Goal: Task Accomplishment & Management: Manage account settings

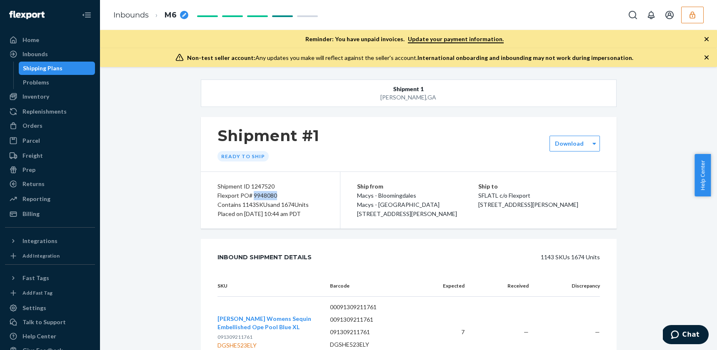
drag, startPoint x: 691, startPoint y: 10, endPoint x: 610, endPoint y: 25, distance: 81.8
click at [691, 10] on button "button" at bounding box center [692, 15] width 22 height 17
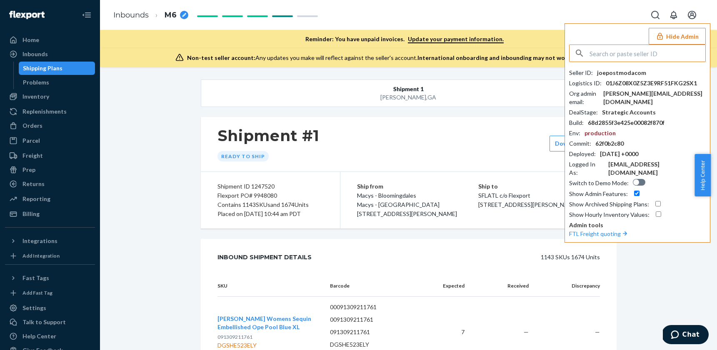
click at [609, 57] on input "text" at bounding box center [647, 53] width 116 height 17
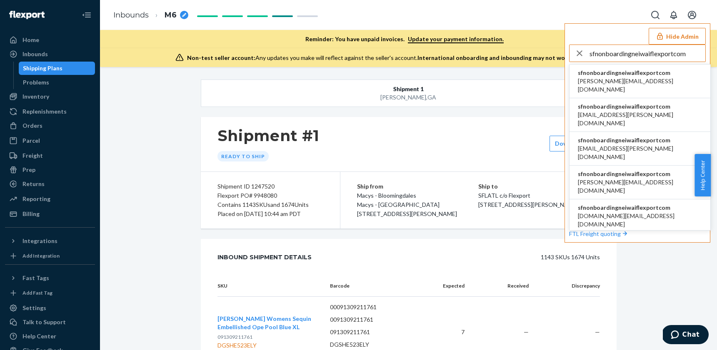
type input "sfnonboardingneiwaiflexportcom"
click at [609, 72] on span "sfnonboardingneiwaiflexportcom" at bounding box center [640, 73] width 124 height 8
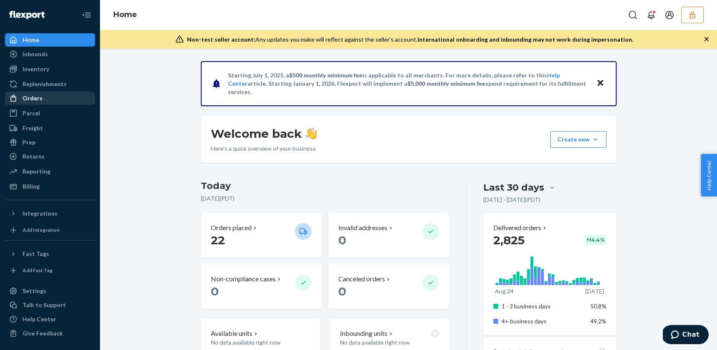
click at [30, 99] on div "Orders" at bounding box center [32, 98] width 20 height 8
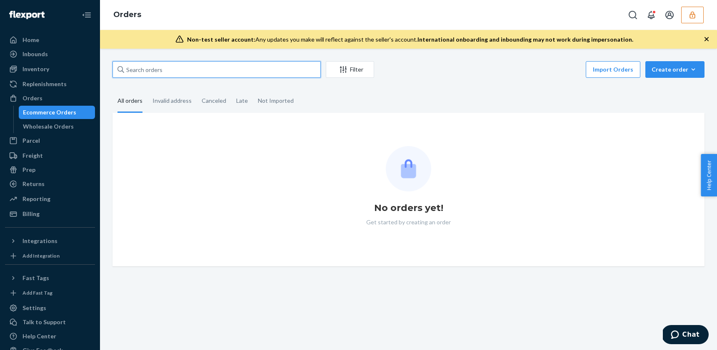
click at [193, 70] on input "text" at bounding box center [216, 69] width 208 height 17
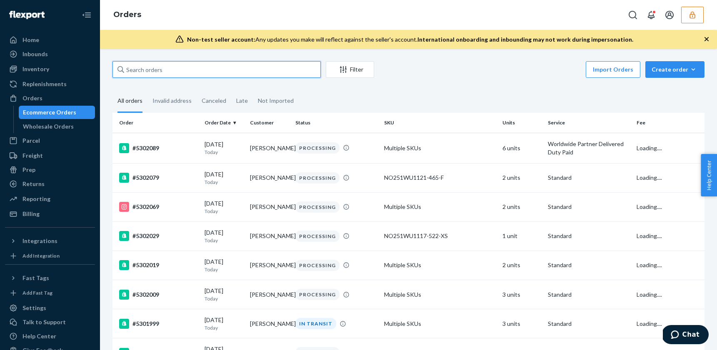
paste input "sfnonboardingneiwaiflexportcom"
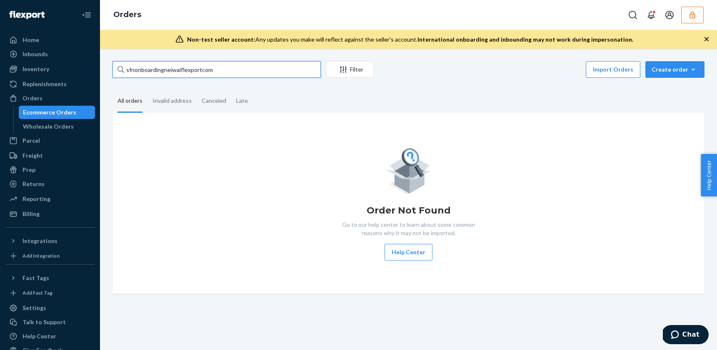
click at [159, 70] on input "sfnonboardingneiwaiflexportcom" at bounding box center [216, 69] width 208 height 17
paste input "136741586"
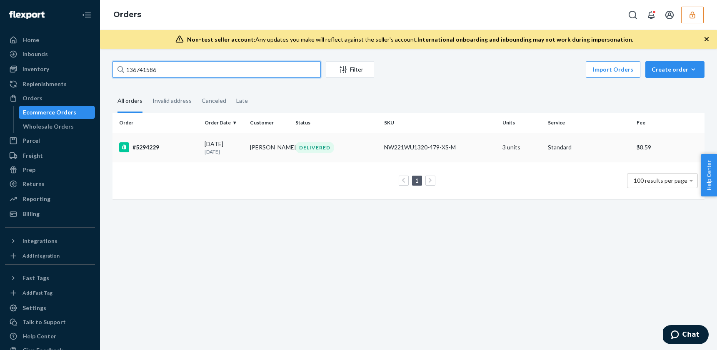
type input "136741586"
click at [256, 154] on td "Kelsey Babcock" at bounding box center [269, 147] width 45 height 29
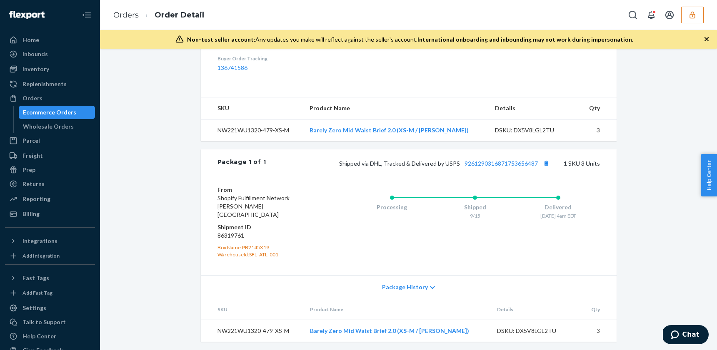
scroll to position [265, 0]
click at [44, 64] on div "Inventory" at bounding box center [50, 69] width 88 height 12
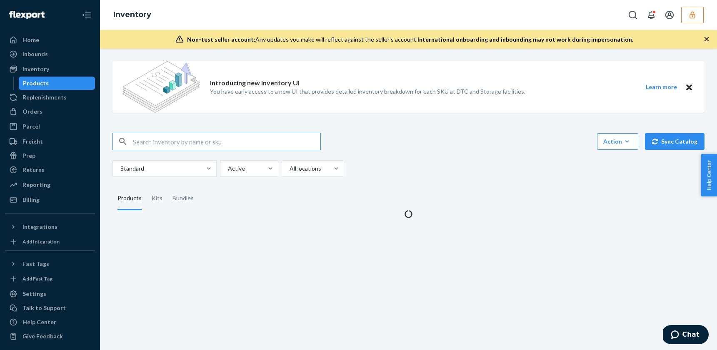
click at [207, 141] on input "text" at bounding box center [226, 141] width 187 height 17
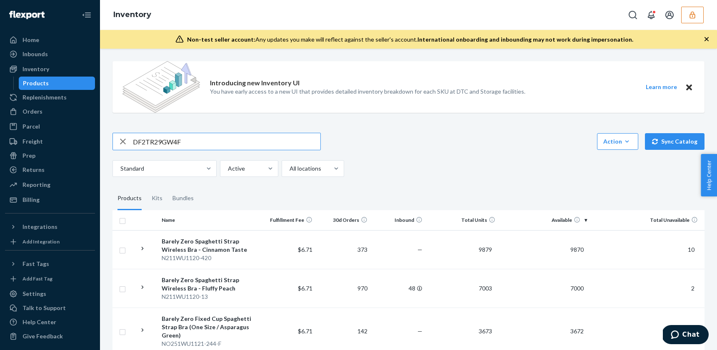
click at [215, 143] on input "DF2TR29GW4F" at bounding box center [226, 141] width 187 height 17
type input "DF2TR29GW4F"
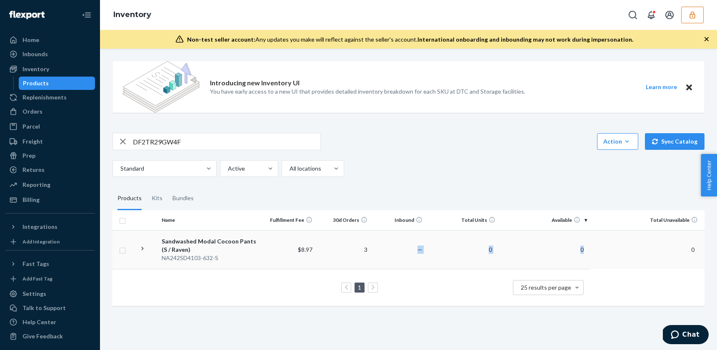
drag, startPoint x: 331, startPoint y: 260, endPoint x: 657, endPoint y: 252, distance: 326.6
click at [657, 252] on tr "Sandwashed Modal Cocoon Pants (S / Raven) NA242SD4103-632-S $8.97 3 — 0 0 0" at bounding box center [408, 249] width 592 height 39
drag, startPoint x: 677, startPoint y: 249, endPoint x: 690, endPoint y: 251, distance: 13.0
click at [690, 251] on td "0" at bounding box center [647, 249] width 114 height 39
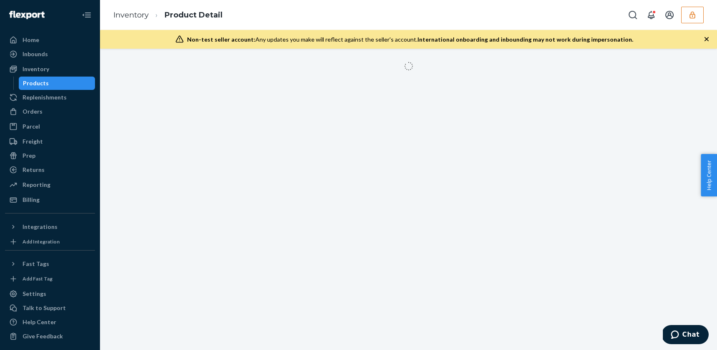
click at [647, 251] on div at bounding box center [408, 200] width 617 height 302
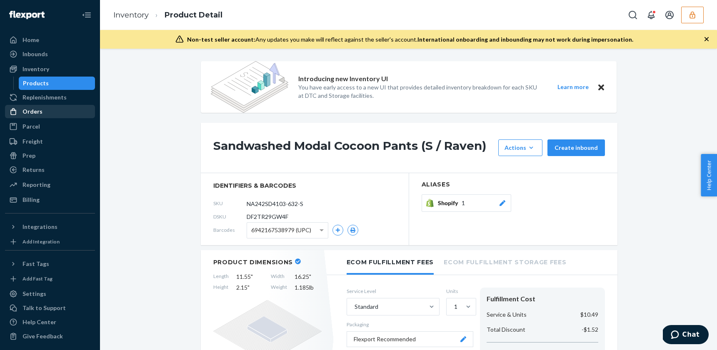
click at [37, 117] on div "Orders" at bounding box center [50, 112] width 88 height 12
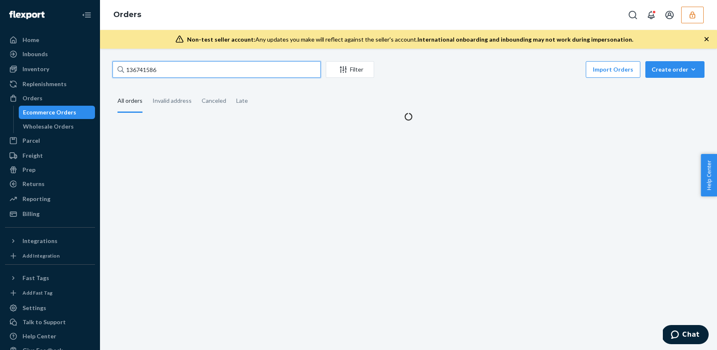
click at [207, 66] on input "136741586" at bounding box center [216, 69] width 208 height 17
click at [206, 68] on input "136741586" at bounding box center [216, 69] width 208 height 17
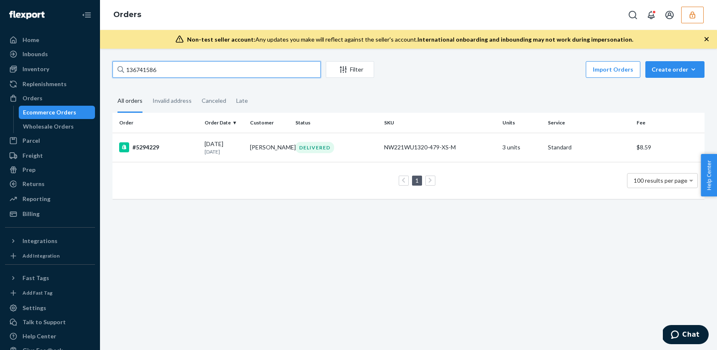
click at [206, 68] on input "136741586" at bounding box center [216, 69] width 208 height 17
paste input "5290399"
type input "5290399"
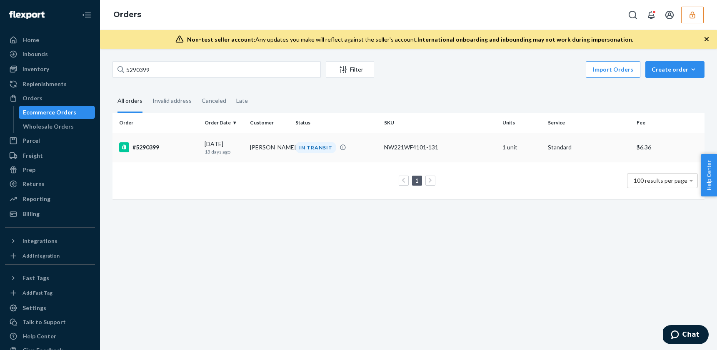
click at [274, 153] on td "Irina Kot" at bounding box center [269, 147] width 45 height 29
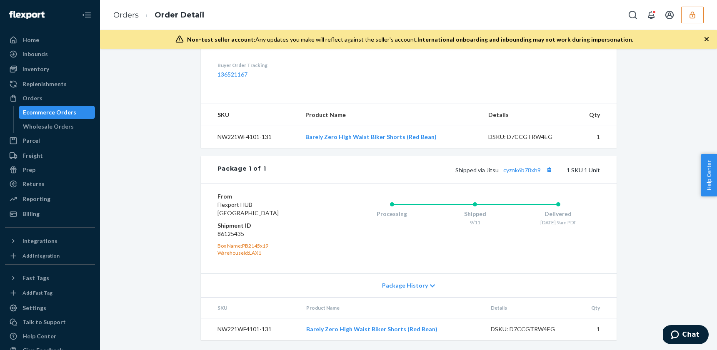
scroll to position [265, 0]
click at [36, 67] on div "Inventory" at bounding box center [35, 69] width 27 height 8
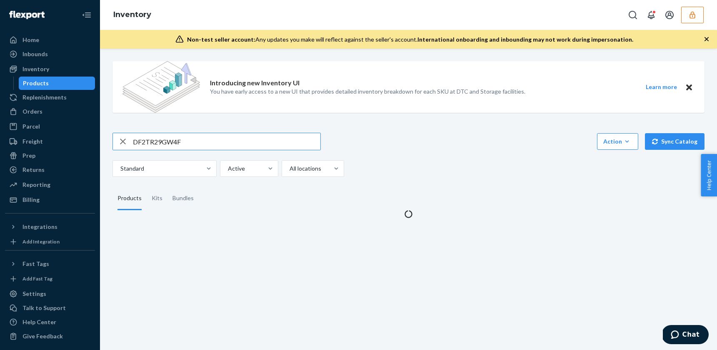
click at [215, 148] on input "DF2TR29GW4F" at bounding box center [226, 141] width 187 height 17
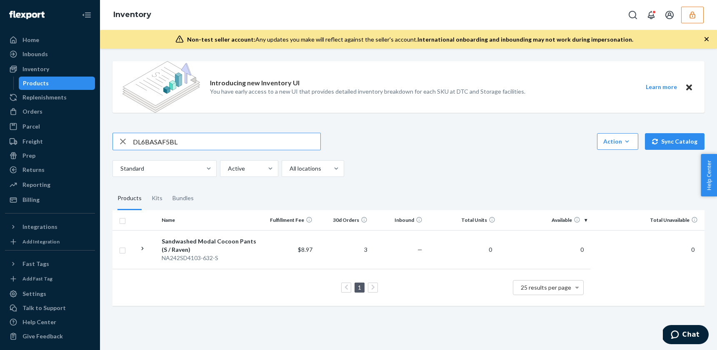
type input "DL6BASAF5BL"
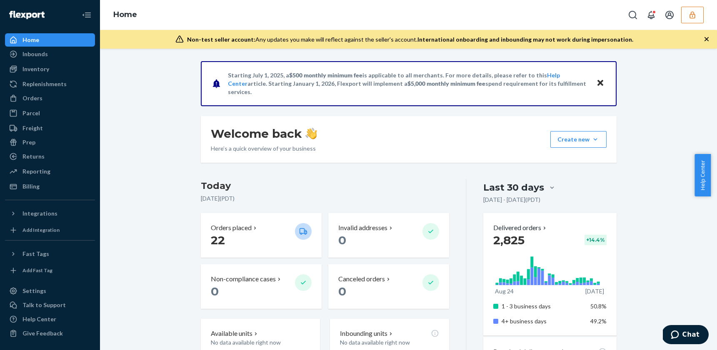
click at [700, 16] on button "button" at bounding box center [692, 15] width 22 height 17
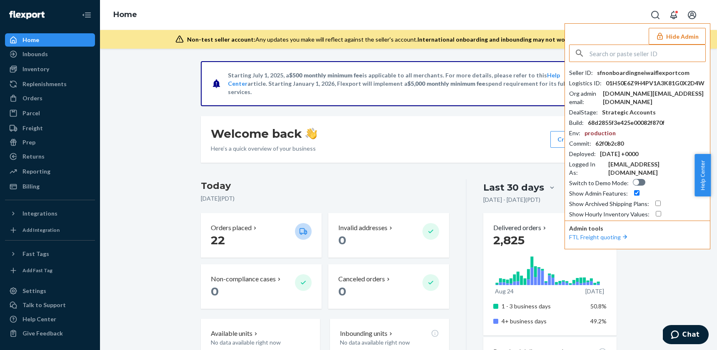
click at [611, 56] on input "text" at bounding box center [647, 53] width 116 height 17
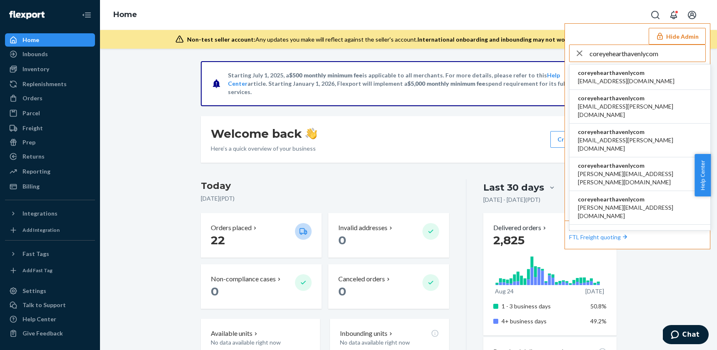
type input "coreyehearthavenlycom"
click at [639, 77] on span "coreyehearthavenlycom" at bounding box center [626, 73] width 97 height 8
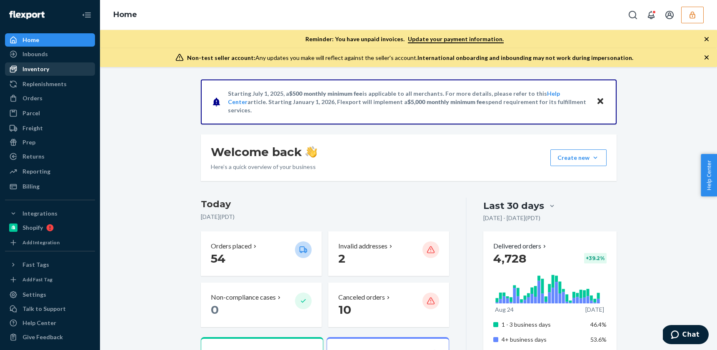
click at [80, 67] on div "Inventory" at bounding box center [50, 69] width 88 height 12
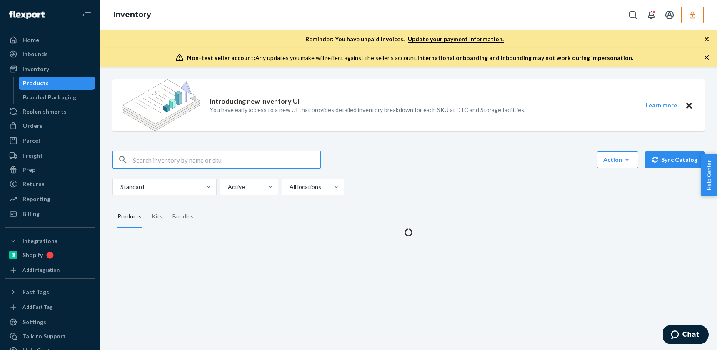
click at [155, 165] on input "text" at bounding box center [226, 160] width 187 height 17
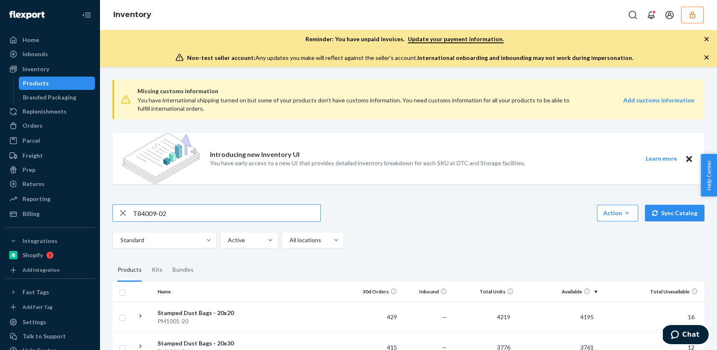
click at [199, 213] on input "T84009-02" at bounding box center [226, 213] width 187 height 17
type input "T84009-02"
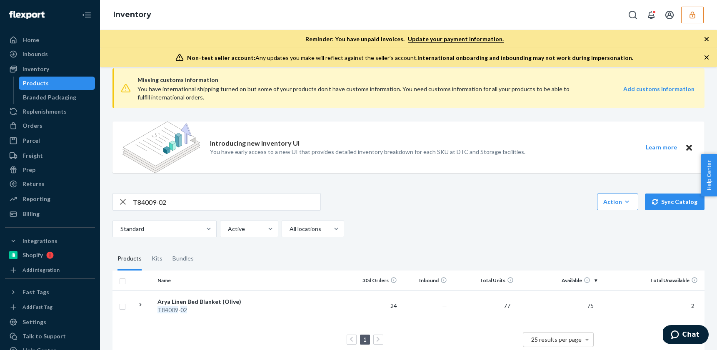
scroll to position [33, 0]
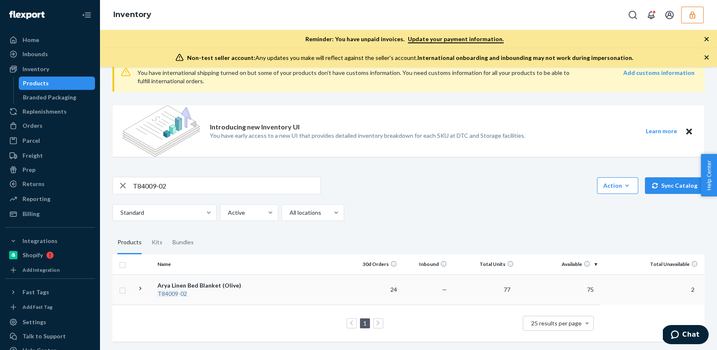
click at [272, 283] on td at bounding box center [299, 289] width 102 height 30
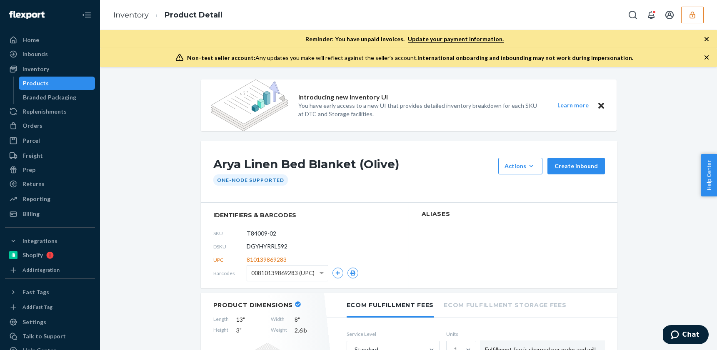
click at [260, 248] on span "DGYHYRRL592" at bounding box center [267, 246] width 41 height 8
copy span "DGYHYRRL592"
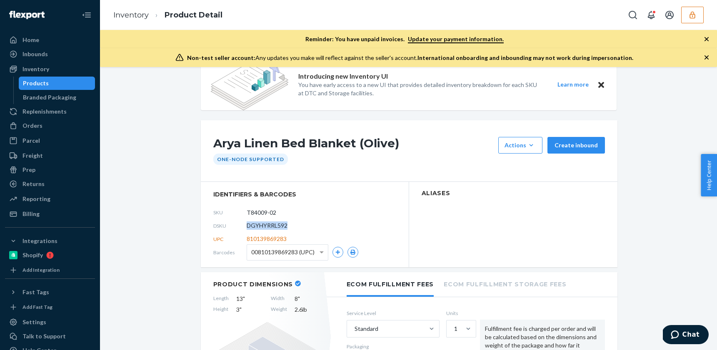
scroll to position [69, 0]
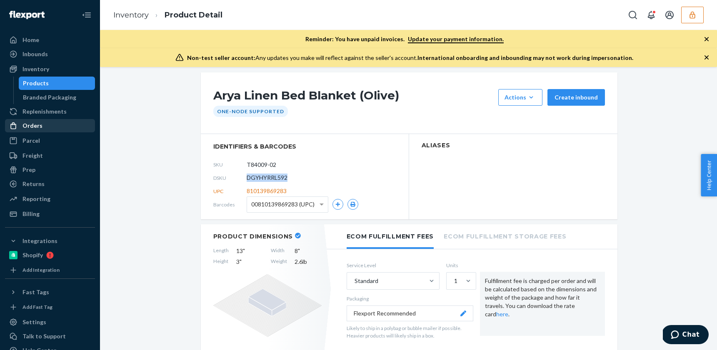
click at [42, 126] on div "Orders" at bounding box center [50, 126] width 88 height 12
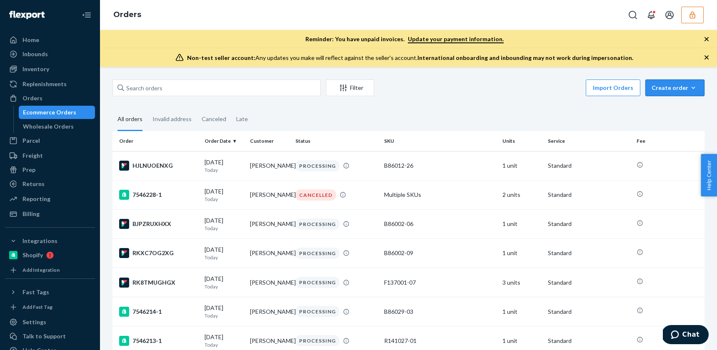
click at [673, 87] on div "Create order" at bounding box center [674, 88] width 47 height 8
click at [485, 91] on div "Import Orders Create order Ecommerce order Removal order" at bounding box center [541, 89] width 325 height 19
click at [523, 113] on fieldset "All orders Invalid address Canceled Late" at bounding box center [408, 119] width 592 height 23
drag, startPoint x: 524, startPoint y: 97, endPoint x: 530, endPoint y: 97, distance: 6.7
click at [525, 97] on div "Import Orders Create order Ecommerce order Removal order" at bounding box center [541, 89] width 325 height 19
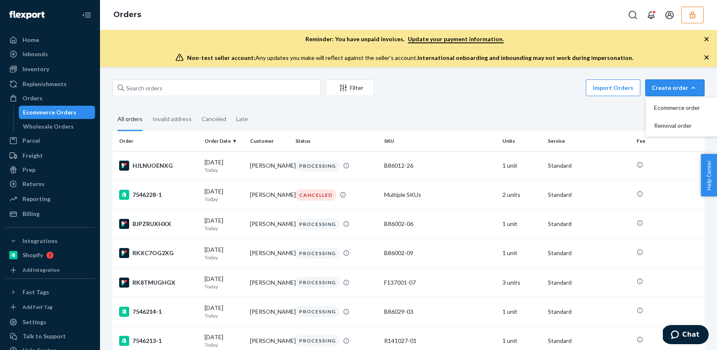
click at [689, 89] on icon "button" at bounding box center [693, 88] width 8 height 8
click at [691, 88] on icon "button" at bounding box center [693, 88] width 8 height 8
drag, startPoint x: 691, startPoint y: 5, endPoint x: 681, endPoint y: 27, distance: 24.2
click at [691, 6] on div "Orders" at bounding box center [408, 15] width 617 height 30
click at [692, 19] on button "button" at bounding box center [692, 15] width 22 height 17
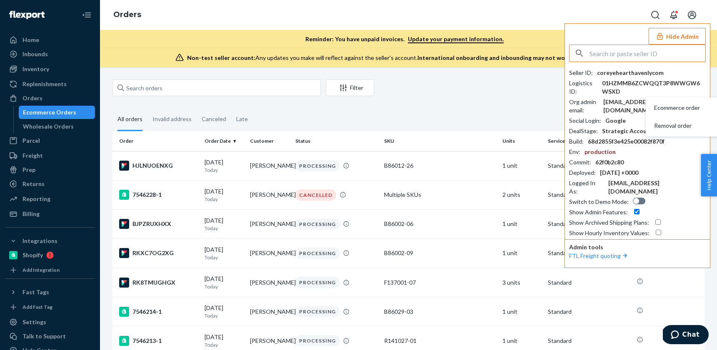
click at [624, 56] on input "text" at bounding box center [647, 53] width 116 height 17
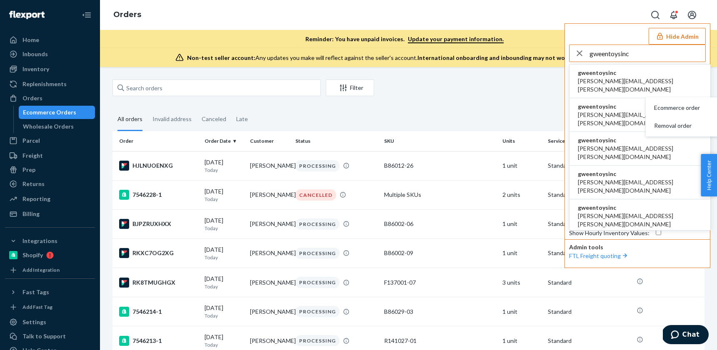
type input "gweentoysinc"
click at [615, 81] on span "akanksha.saxena@shopify.com" at bounding box center [640, 85] width 124 height 17
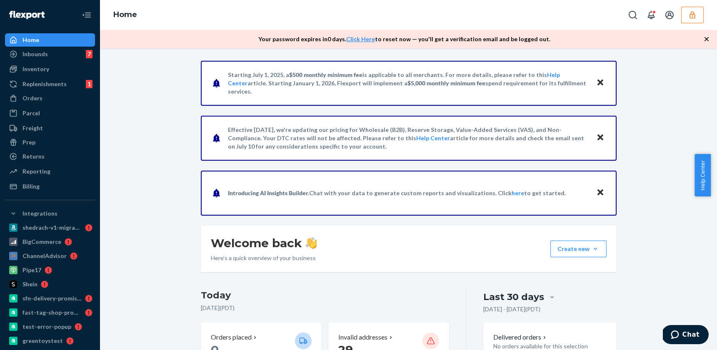
click at [43, 99] on div "Orders" at bounding box center [50, 98] width 88 height 12
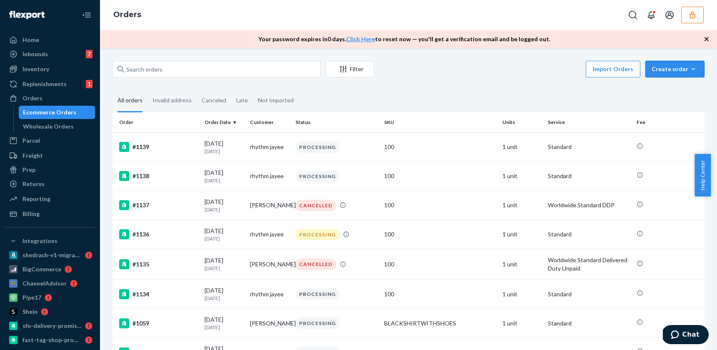
click at [661, 67] on div "Create order" at bounding box center [674, 69] width 47 height 8
click at [661, 91] on span "Ecommerce order" at bounding box center [680, 89] width 52 height 6
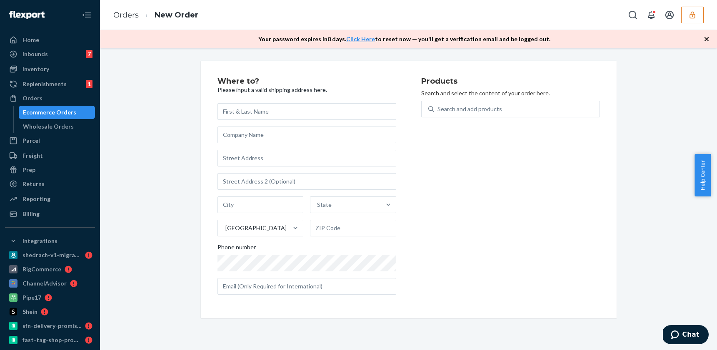
click at [317, 115] on input "text" at bounding box center [306, 111] width 179 height 17
click at [262, 135] on input "text" at bounding box center [306, 135] width 179 height 17
click at [263, 110] on input "text" at bounding box center [306, 111] width 179 height 17
type input "Yaphank"
type input "NY"
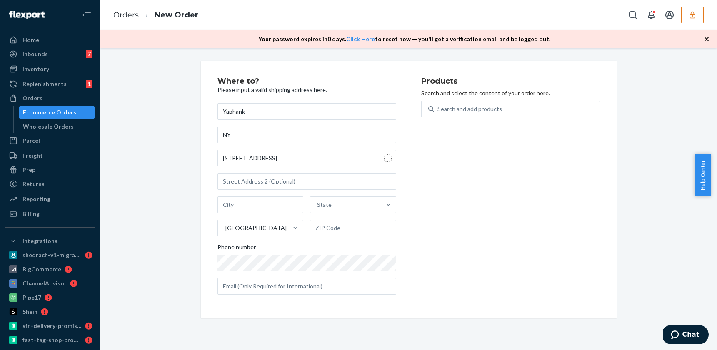
type input "[STREET_ADDRESS]"
type input "Yaphank"
type input "11980"
drag, startPoint x: 594, startPoint y: 292, endPoint x: 599, endPoint y: 292, distance: 5.0
click at [594, 292] on div "Products Search and select the content of your order here. Search and add produ…" at bounding box center [510, 189] width 179 height 224
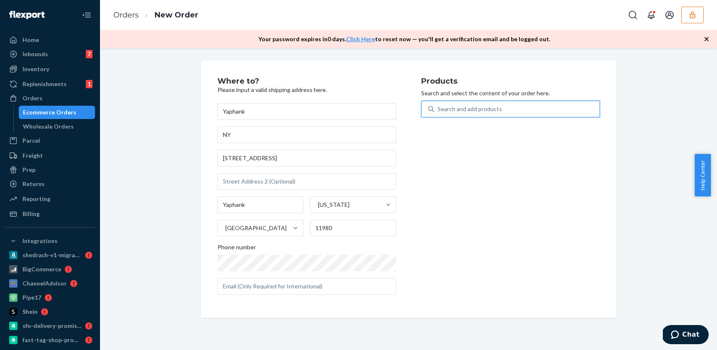
click at [475, 111] on div "Search and add products" at bounding box center [469, 109] width 65 height 8
click at [438, 111] on input "0 results available. Use Up and Down to choose options, press Enter to select t…" at bounding box center [437, 109] width 1 height 8
click at [456, 110] on div "Search and add products" at bounding box center [469, 109] width 65 height 8
click at [438, 110] on input "0 results available. Use Up and Down to choose options, press Enter to select t…" at bounding box center [437, 109] width 1 height 8
click at [466, 157] on div "Products Search and select the content of your order here. Search and add produ…" at bounding box center [510, 189] width 179 height 224
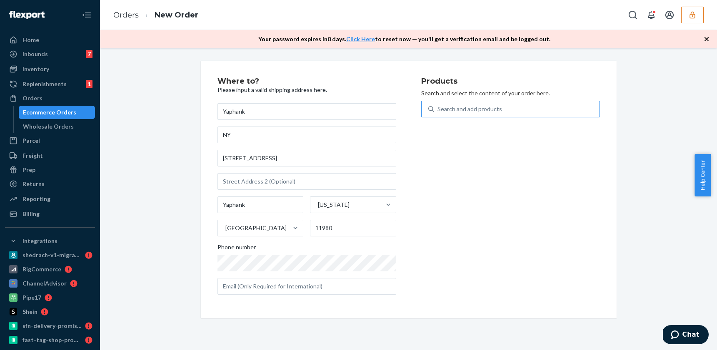
click at [464, 114] on div "Search and add products" at bounding box center [516, 109] width 165 height 15
click at [438, 113] on input "Search and add products" at bounding box center [437, 109] width 1 height 8
type input "a"
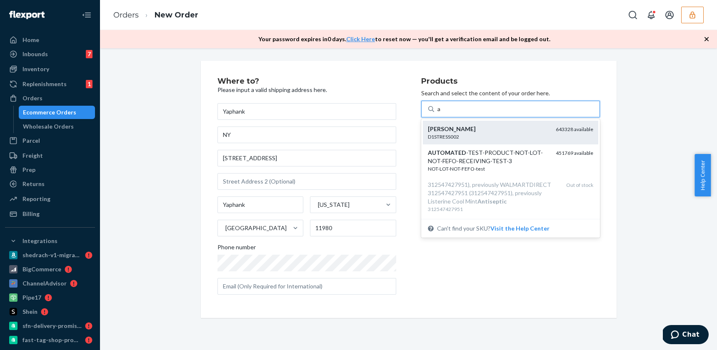
click at [508, 131] on div "[PERSON_NAME]" at bounding box center [488, 129] width 121 height 8
click at [441, 113] on input "a" at bounding box center [439, 109] width 4 height 8
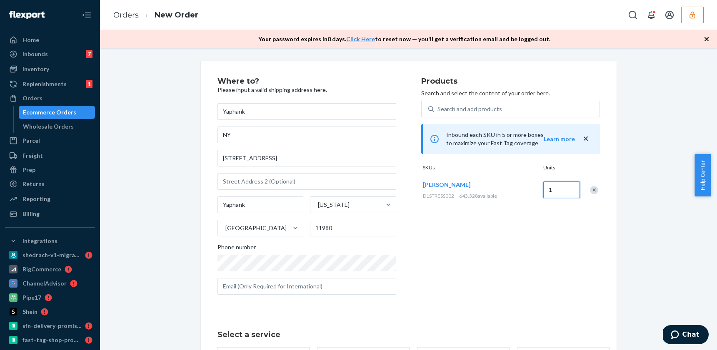
drag, startPoint x: 557, startPoint y: 193, endPoint x: 534, endPoint y: 191, distance: 23.5
click at [534, 191] on div "Alex D1STRESS002 643,328 available — 1" at bounding box center [510, 190] width 179 height 34
click at [550, 188] on input "1" at bounding box center [561, 190] width 37 height 17
click at [552, 191] on input "1" at bounding box center [561, 190] width 37 height 17
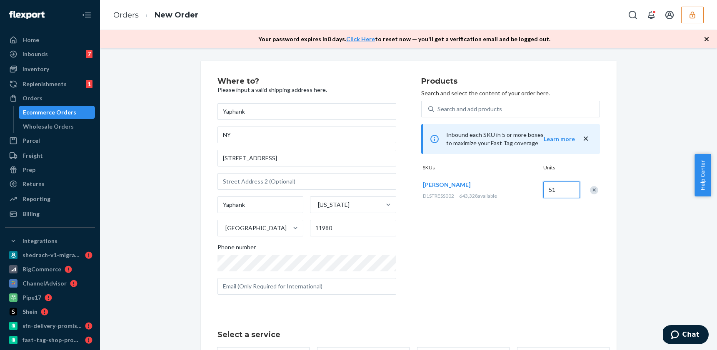
type input "51"
click at [561, 236] on div "Products Search and select the content of your order here. Search and add produ…" at bounding box center [510, 189] width 179 height 224
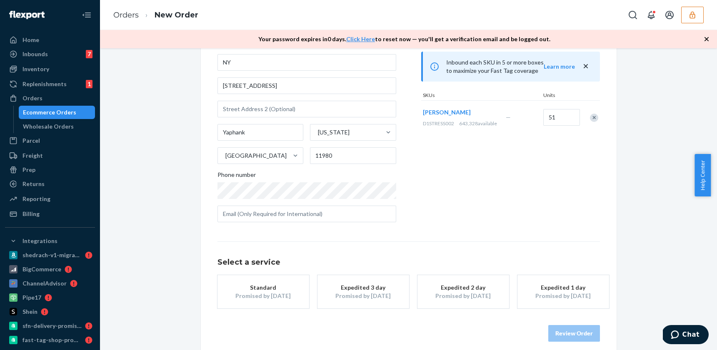
scroll to position [80, 0]
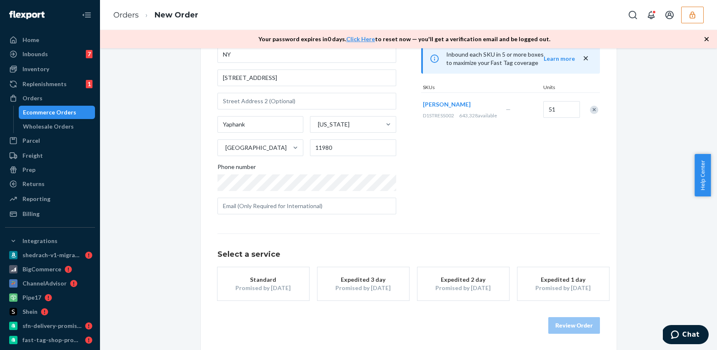
click at [279, 285] on div "Promised by [DATE]" at bounding box center [263, 288] width 67 height 8
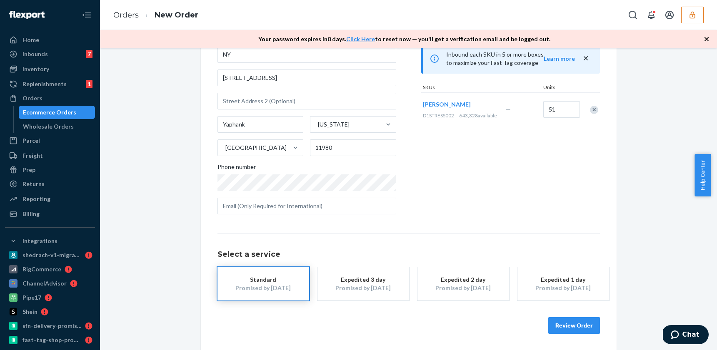
click at [567, 324] on button "Review Order" at bounding box center [574, 325] width 52 height 17
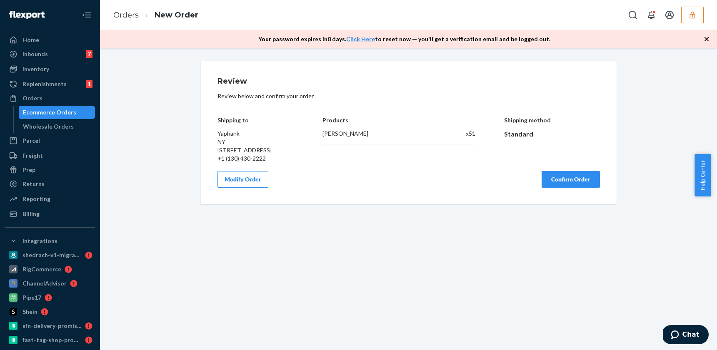
scroll to position [0, 0]
click at [694, 17] on icon "button" at bounding box center [691, 14] width 5 height 7
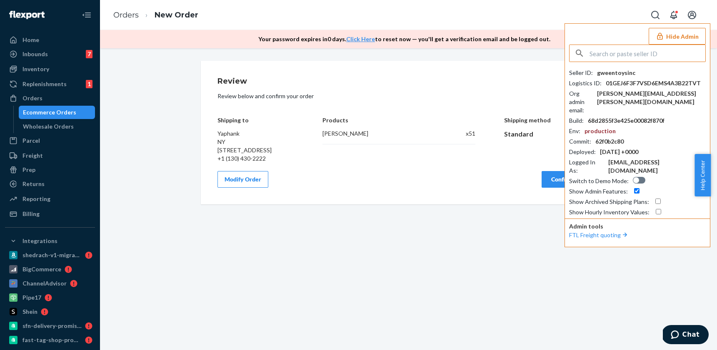
click at [523, 90] on div "Review Review below and confirm your order Shipping to Yaphank [GEOGRAPHIC_DATA…" at bounding box center [408, 119] width 382 height 85
drag, startPoint x: 677, startPoint y: 41, endPoint x: 671, endPoint y: 44, distance: 6.1
click at [676, 41] on button "Hide Admin" at bounding box center [677, 36] width 57 height 17
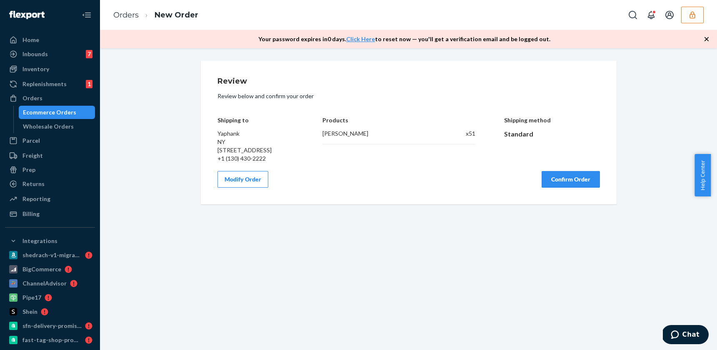
click at [586, 185] on button "Confirm Order" at bounding box center [570, 179] width 58 height 17
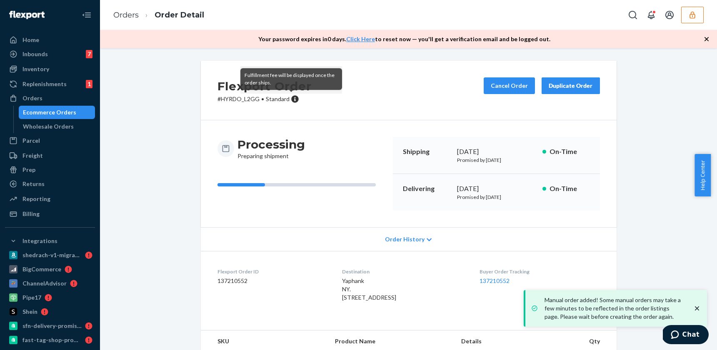
click at [291, 101] on icon at bounding box center [294, 98] width 7 height 7
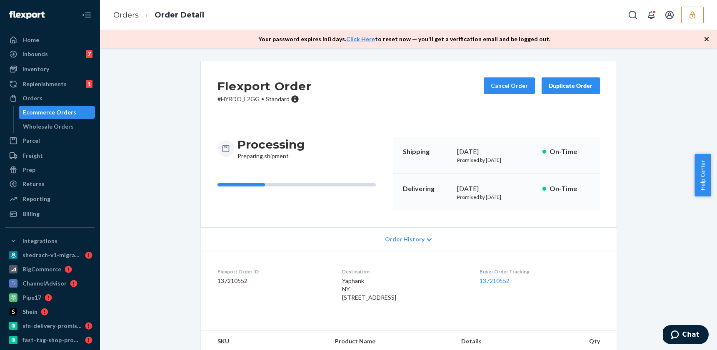
click at [698, 13] on button "button" at bounding box center [692, 15] width 22 height 17
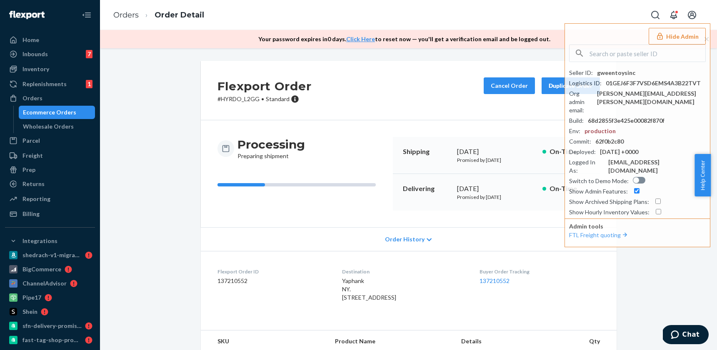
drag, startPoint x: 167, startPoint y: 111, endPoint x: 99, endPoint y: 125, distance: 69.8
click at [166, 112] on div "Flexport Order # HYRDO_L2GG • Standard Cancel Order Duplicate Order Processing …" at bounding box center [408, 223] width 604 height 324
click at [56, 111] on div "Ecommerce Orders" at bounding box center [49, 112] width 53 height 8
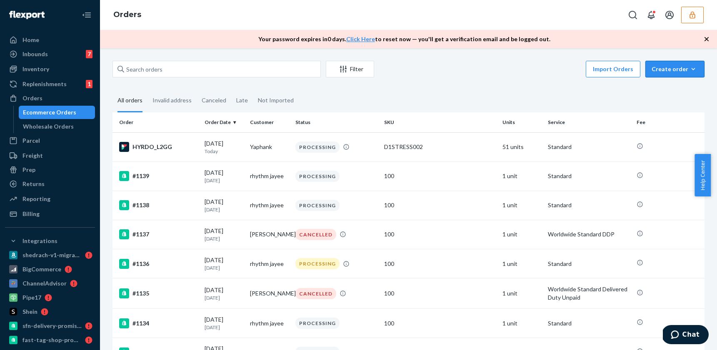
click at [691, 71] on icon "button" at bounding box center [693, 69] width 8 height 8
click at [677, 108] on span "Removal order" at bounding box center [680, 107] width 52 height 6
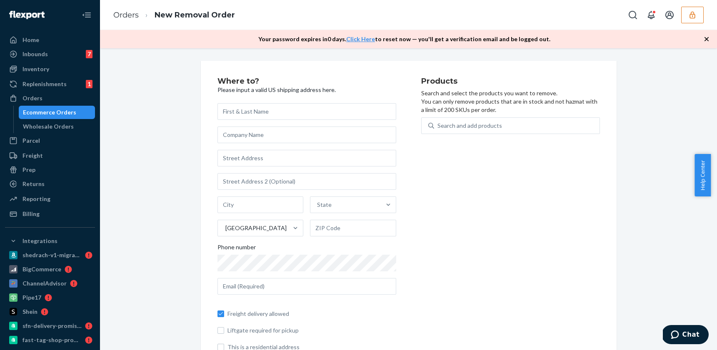
click at [319, 113] on input "text" at bounding box center [306, 111] width 179 height 17
type input "Yaphank"
type input "NY"
type input "[STREET_ADDRESS]"
type input "Yaphank"
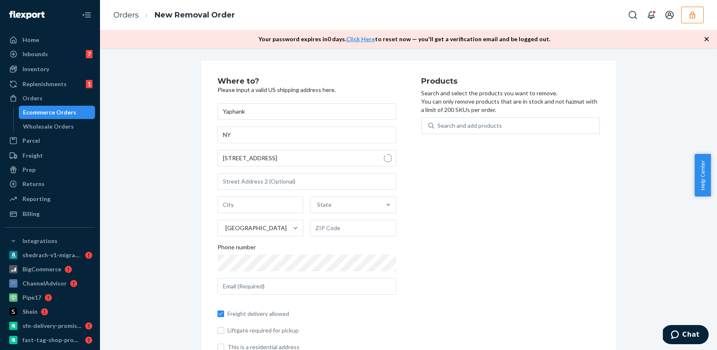
type input "11980"
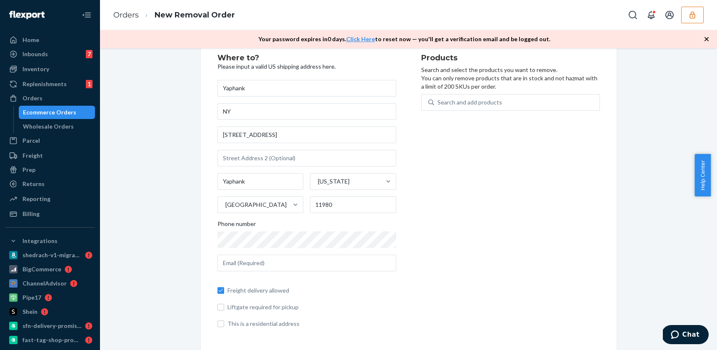
scroll to position [25, 0]
click at [451, 99] on div "Search and add products" at bounding box center [469, 101] width 65 height 8
click at [438, 99] on input "Search and add products" at bounding box center [437, 101] width 1 height 8
type input "a"
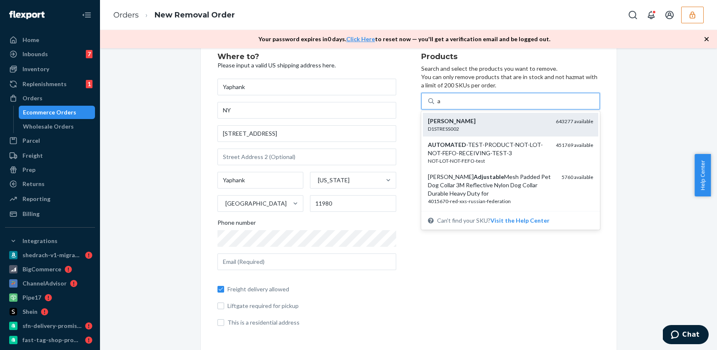
click at [479, 129] on div "D1STRESS002" at bounding box center [488, 128] width 121 height 7
click at [441, 105] on input "a" at bounding box center [439, 101] width 4 height 8
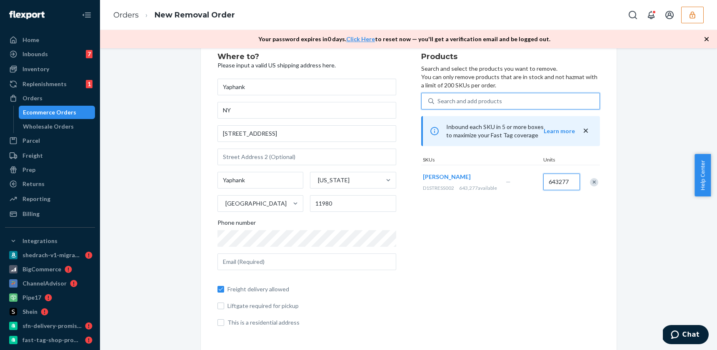
click at [549, 182] on input "643277" at bounding box center [561, 182] width 37 height 17
type input "51"
click at [549, 256] on div "Products Search and select the products you want to remove. You can only remove…" at bounding box center [510, 193] width 179 height 281
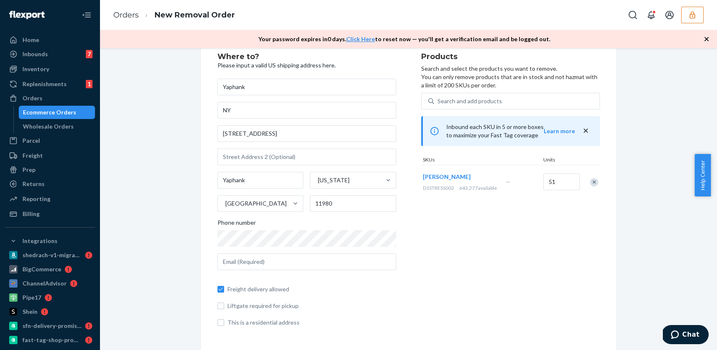
drag, startPoint x: 539, startPoint y: 269, endPoint x: 522, endPoint y: 263, distance: 17.4
click at [538, 269] on div "Products Search and select the products you want to remove. You can only remove…" at bounding box center [510, 193] width 179 height 281
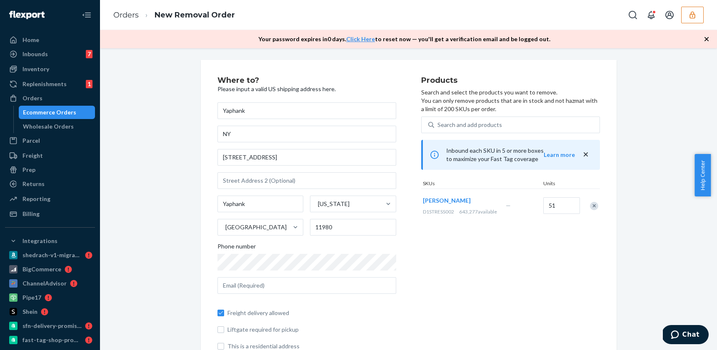
scroll to position [0, 0]
click at [710, 40] on icon "button" at bounding box center [706, 39] width 8 height 8
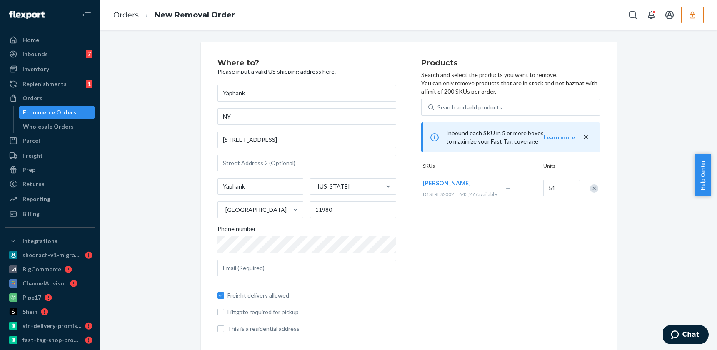
scroll to position [6, 0]
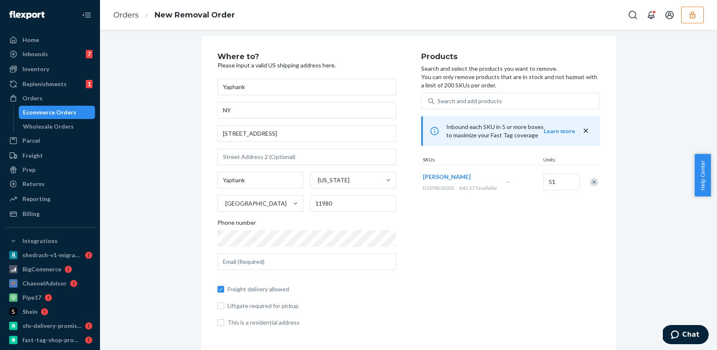
click at [473, 159] on div "SKUs" at bounding box center [481, 160] width 120 height 9
click at [581, 131] on icon "close" at bounding box center [585, 131] width 8 height 8
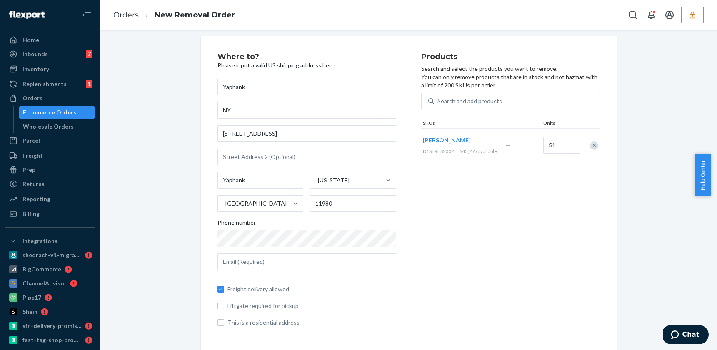
scroll to position [0, 0]
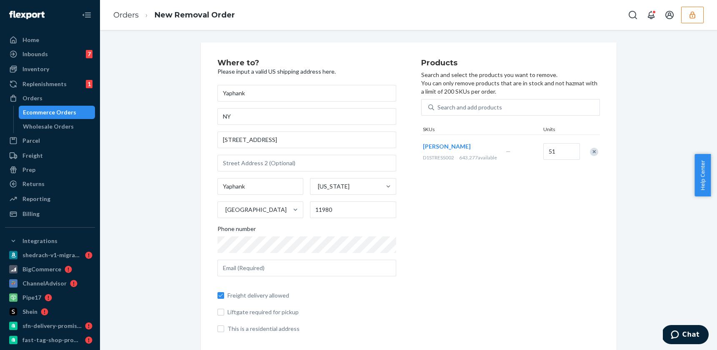
click at [254, 313] on span "Liftgate required for pickup" at bounding box center [311, 312] width 169 height 8
click at [224, 313] on input "Liftgate required for pickup" at bounding box center [220, 312] width 7 height 7
checkbox input "true"
click at [255, 296] on span "Freight delivery allowed" at bounding box center [311, 296] width 169 height 8
click at [224, 296] on input "Freight delivery allowed" at bounding box center [220, 295] width 7 height 7
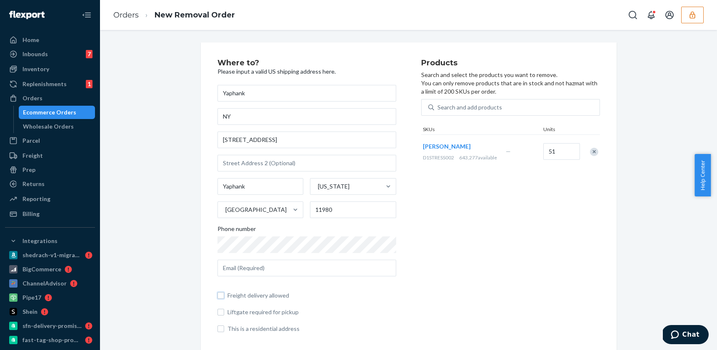
checkbox input "false"
click at [252, 296] on span "Freight delivery allowed" at bounding box center [311, 296] width 169 height 8
click at [224, 296] on input "Freight delivery allowed" at bounding box center [220, 295] width 7 height 7
checkbox input "true"
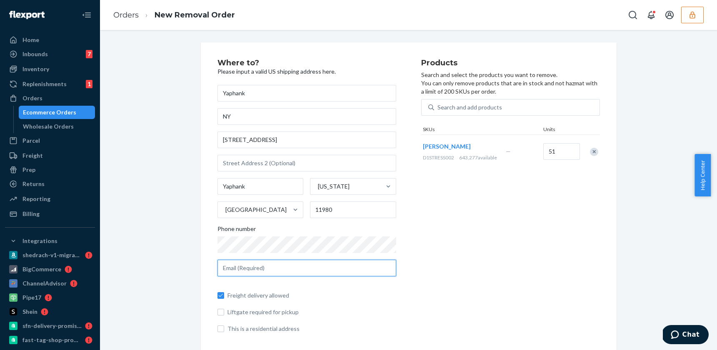
click at [307, 269] on input "text" at bounding box center [306, 268] width 179 height 17
type input "[EMAIL_ADDRESS][DOMAIN_NAME]"
drag, startPoint x: 445, startPoint y: 313, endPoint x: 445, endPoint y: 308, distance: 4.6
click at [445, 313] on div "Products Search and select the products you want to remove. You can only remove…" at bounding box center [510, 199] width 179 height 281
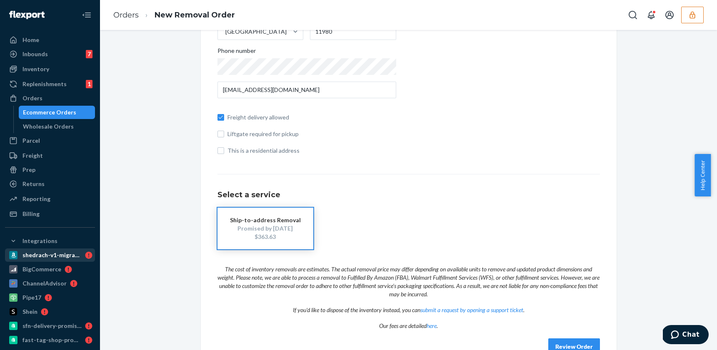
scroll to position [200, 0]
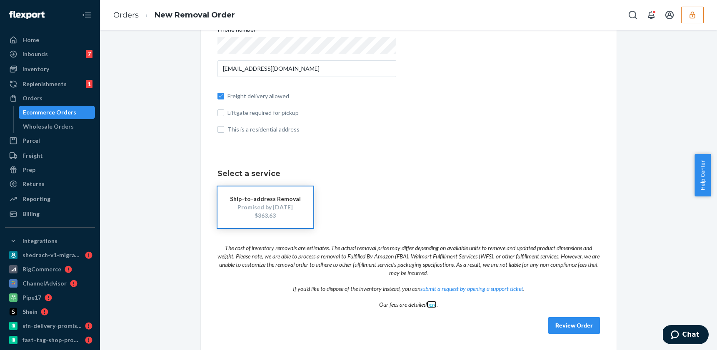
click at [431, 304] on link "here" at bounding box center [432, 304] width 10 height 7
click at [566, 328] on button "Review Order" at bounding box center [574, 325] width 52 height 17
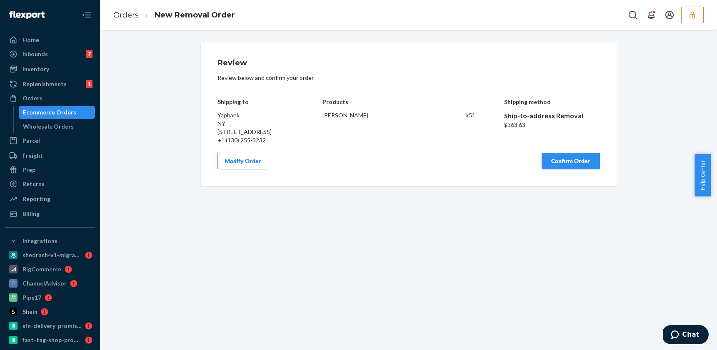
scroll to position [0, 0]
drag, startPoint x: 499, startPoint y: 117, endPoint x: 547, endPoint y: 128, distance: 48.8
click at [547, 128] on div "Shipping to Yaphank NY [STREET_ADDRESS] +1 (130) 255-3232 Products Alex x 51 Sh…" at bounding box center [408, 115] width 382 height 58
click at [547, 128] on div "$363.63" at bounding box center [552, 125] width 96 height 8
click at [581, 170] on button "Confirm Order" at bounding box center [570, 161] width 58 height 17
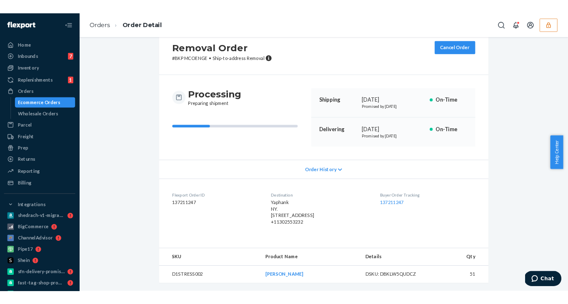
scroll to position [41, 0]
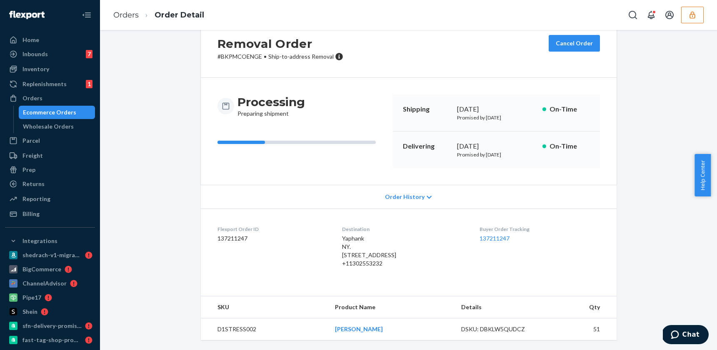
click at [397, 193] on span "Order History" at bounding box center [405, 197] width 40 height 8
